Goal: Navigation & Orientation: Find specific page/section

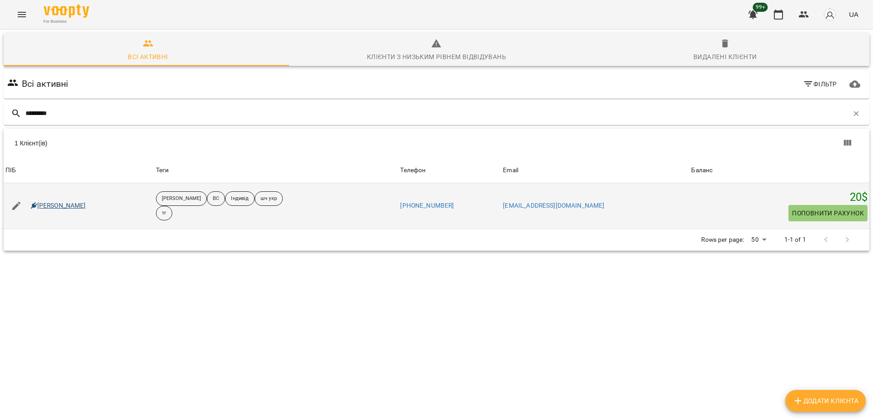
type input "*********"
click at [69, 209] on link "[PERSON_NAME]" at bounding box center [58, 205] width 55 height 9
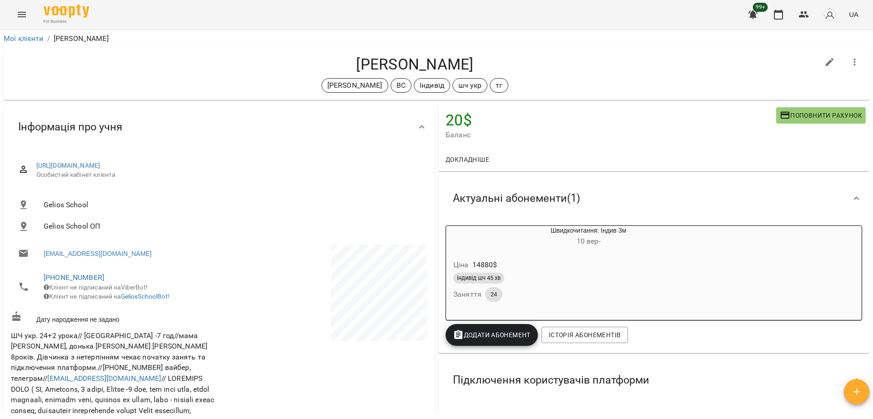
click at [45, 42] on ol "Мої клієнти / [PERSON_NAME] [PERSON_NAME]" at bounding box center [436, 38] width 865 height 11
click at [39, 40] on link "Мої клієнти" at bounding box center [24, 38] width 40 height 9
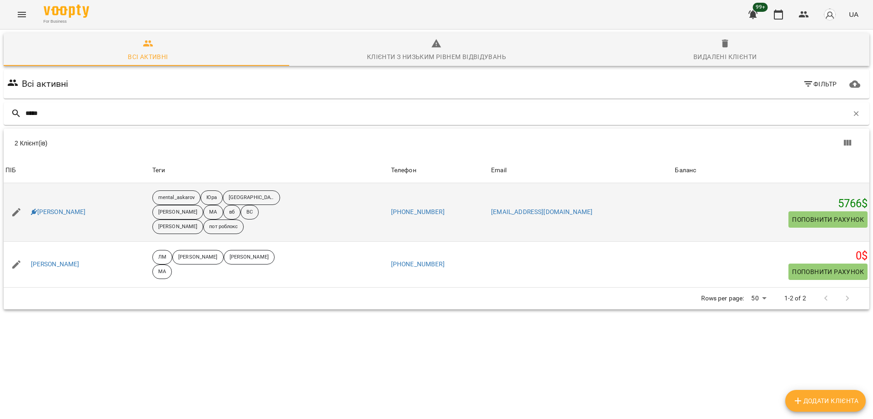
type input "*****"
click at [58, 220] on div "[PERSON_NAME]" at bounding box center [77, 212] width 147 height 25
click at [61, 215] on link "[PERSON_NAME]" at bounding box center [58, 212] width 55 height 9
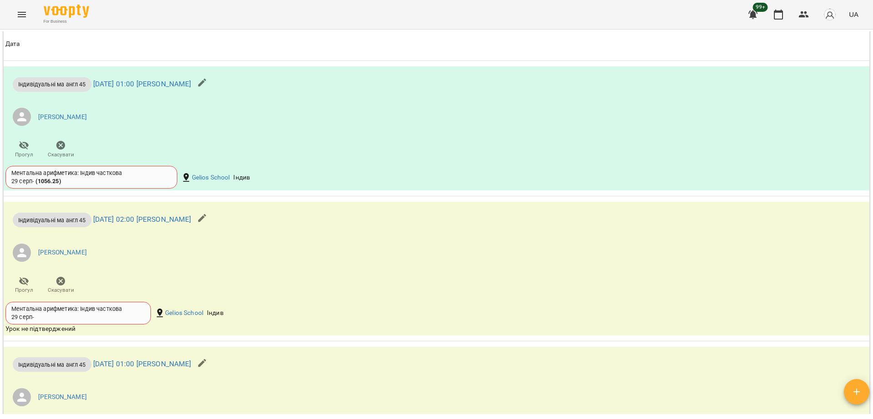
scroll to position [1008, 0]
click at [7, 120] on li "[PERSON_NAME]" at bounding box center [291, 116] width 573 height 25
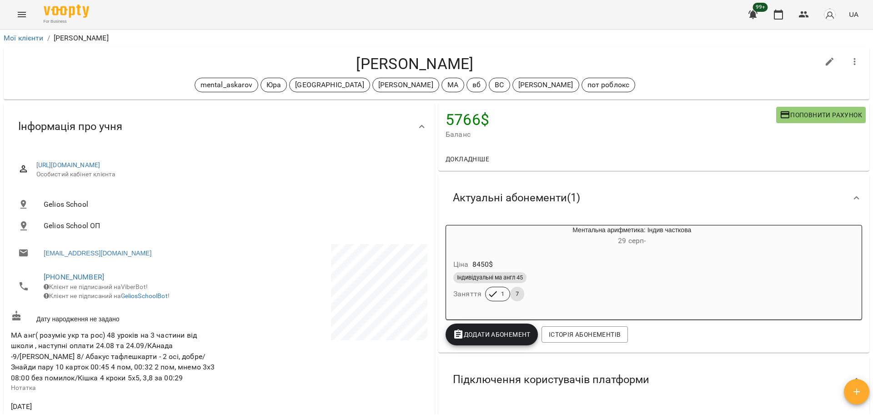
scroll to position [0, 0]
drag, startPoint x: 367, startPoint y: 65, endPoint x: 457, endPoint y: 58, distance: 90.7
click at [457, 58] on h4 "[PERSON_NAME]" at bounding box center [415, 64] width 808 height 19
copy h4 "[PERSON_NAME]"
